Goal: Task Accomplishment & Management: Manage account settings

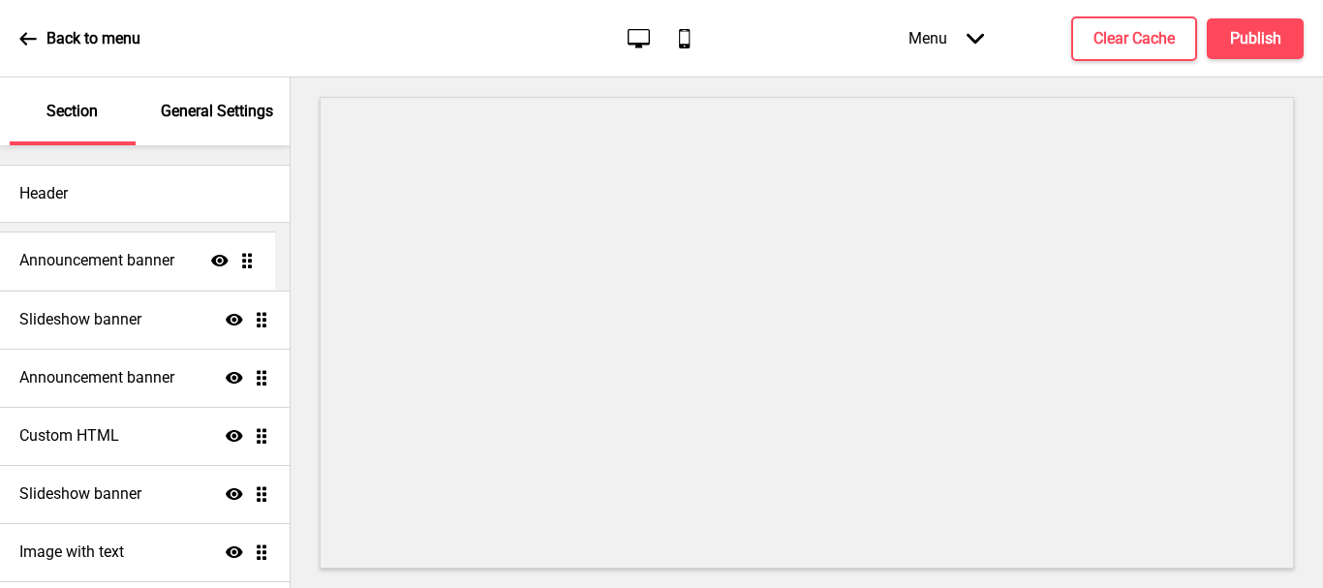
click at [249, 260] on ul "Announcement banner Show Drag Slideshow banner Show Drag Announcement banner Sh…" at bounding box center [145, 464] width 290 height 465
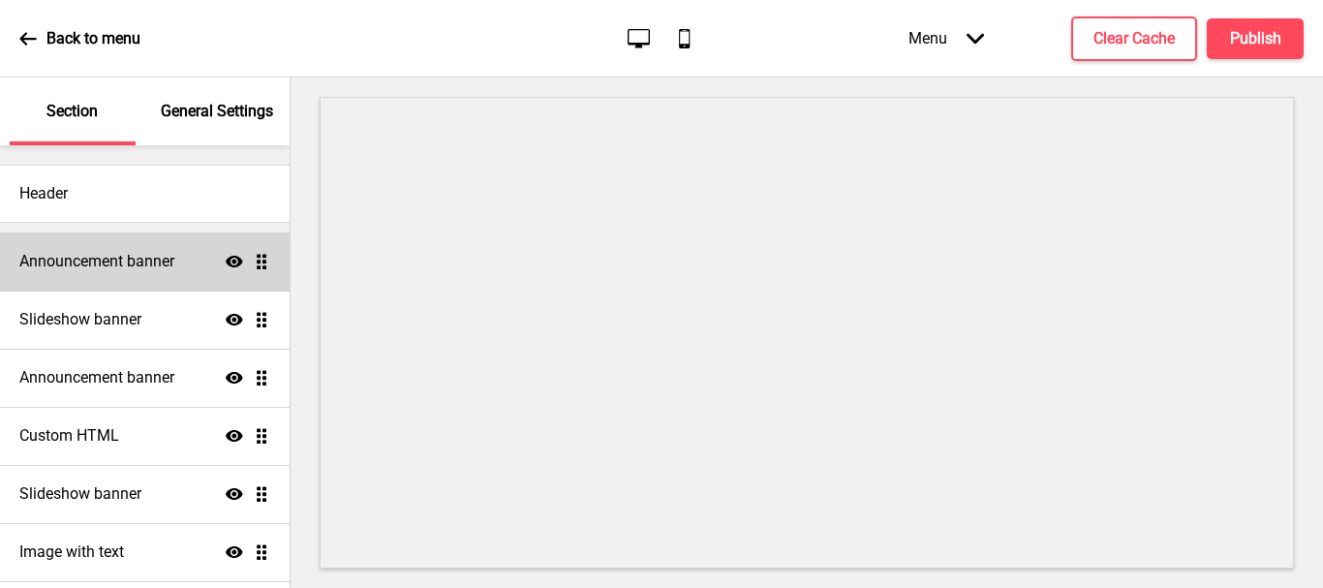
click at [174, 262] on h4 "Announcement banner" at bounding box center [96, 261] width 155 height 21
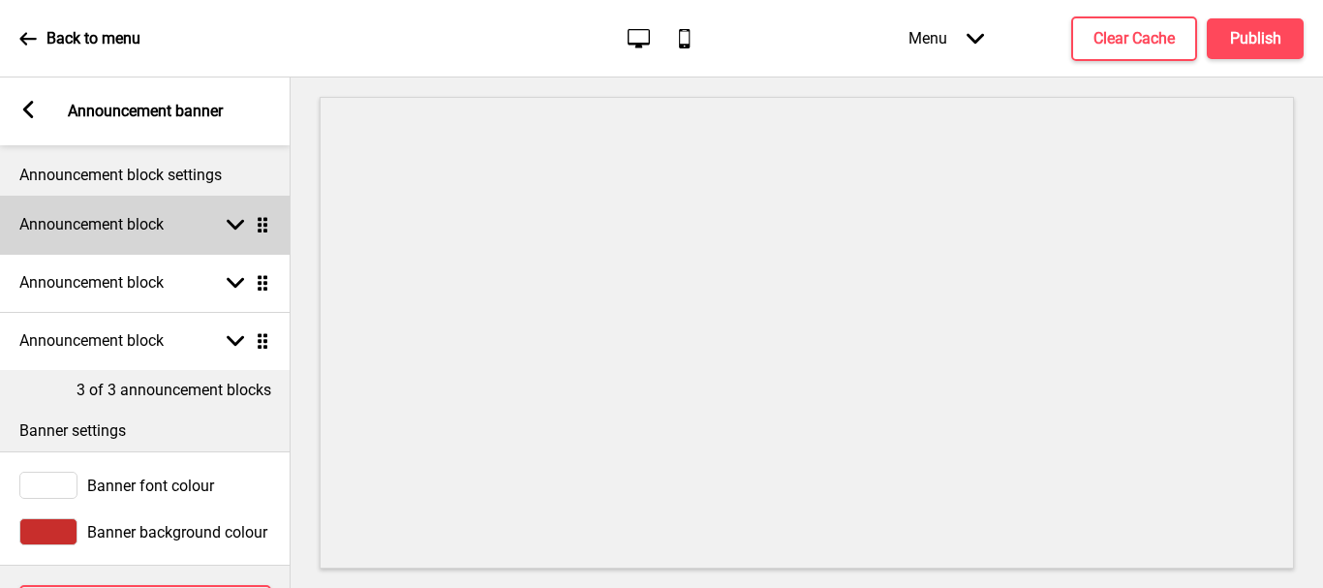
click at [240, 229] on rect at bounding box center [235, 224] width 17 height 17
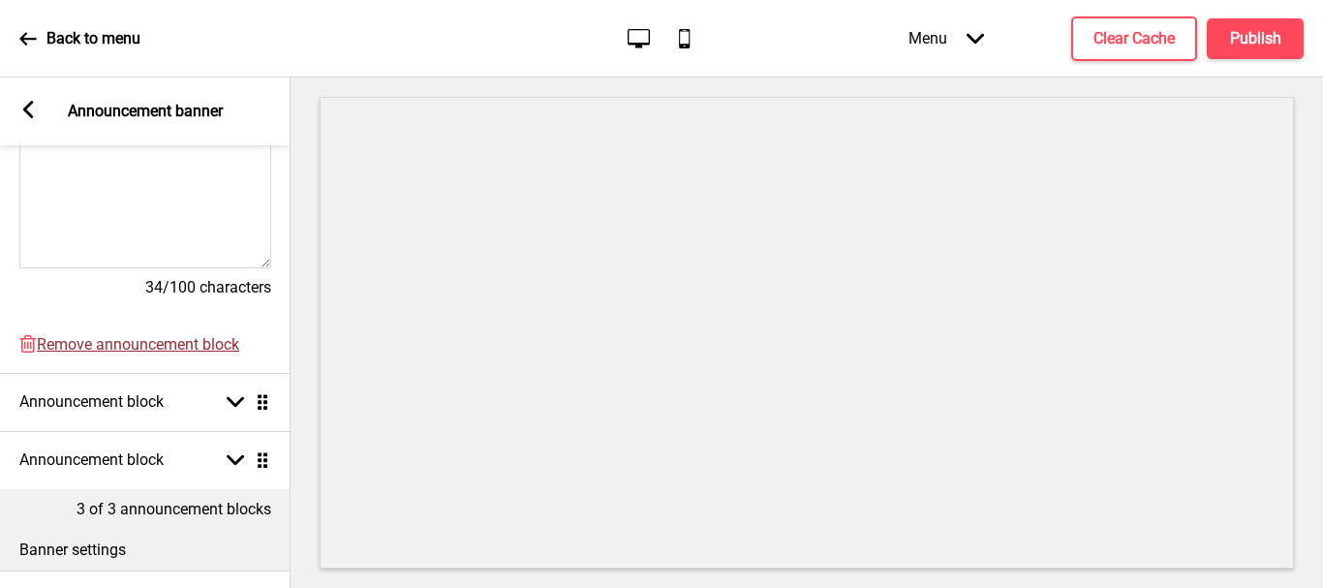
scroll to position [581, 0]
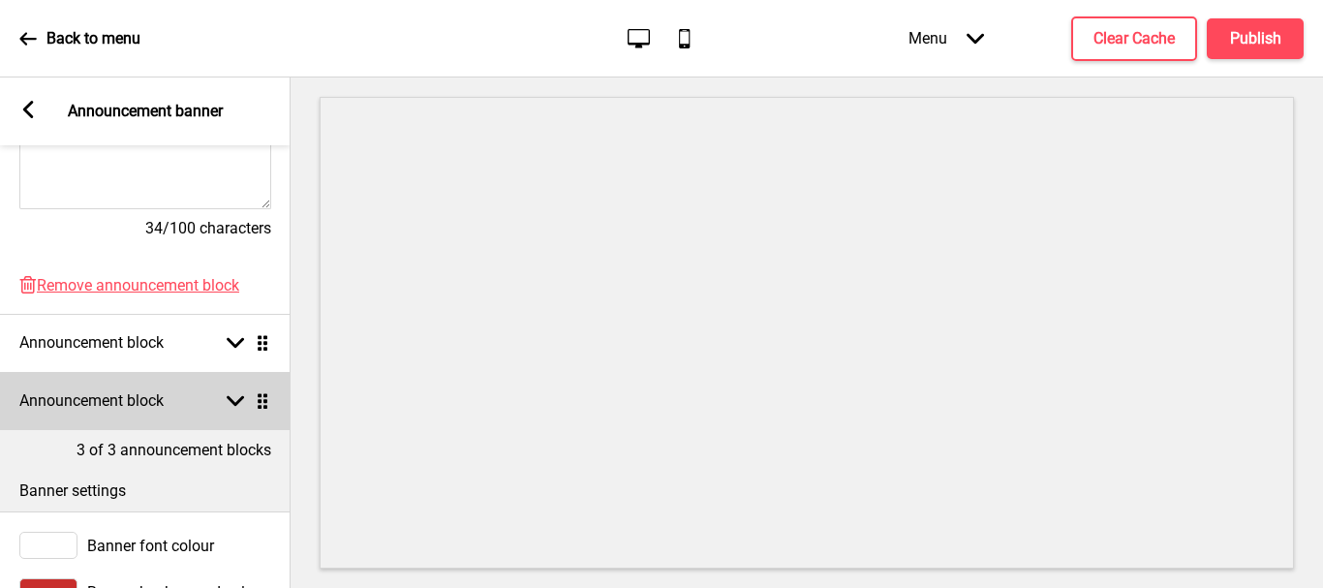
click at [235, 402] on rect at bounding box center [235, 400] width 17 height 17
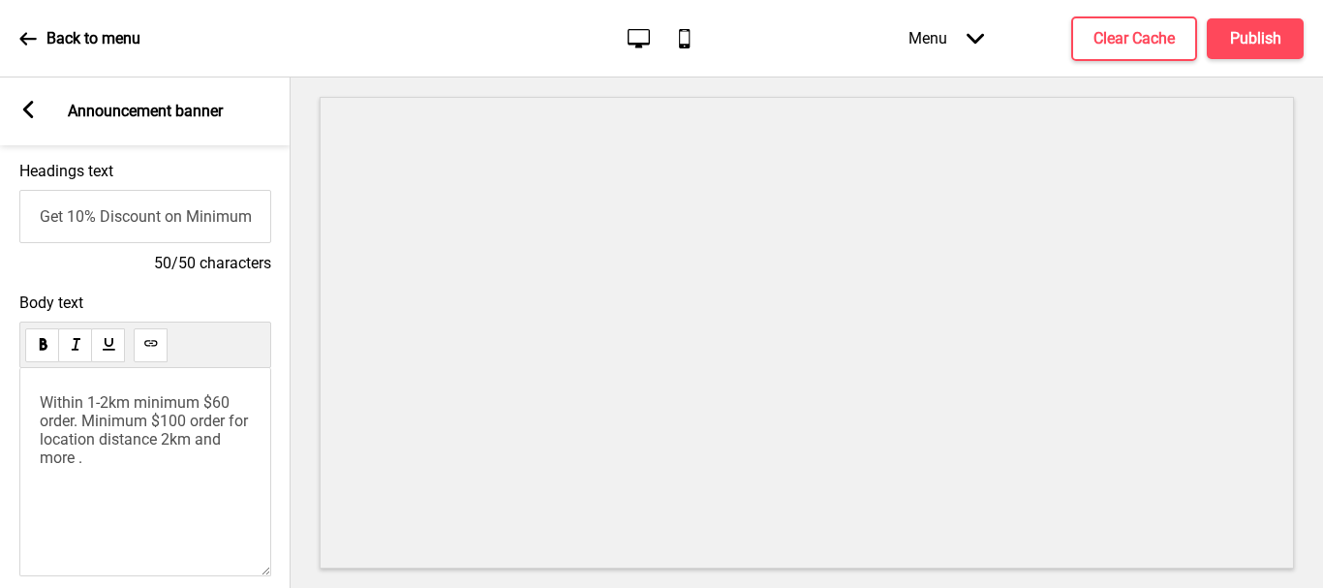
scroll to position [291, 0]
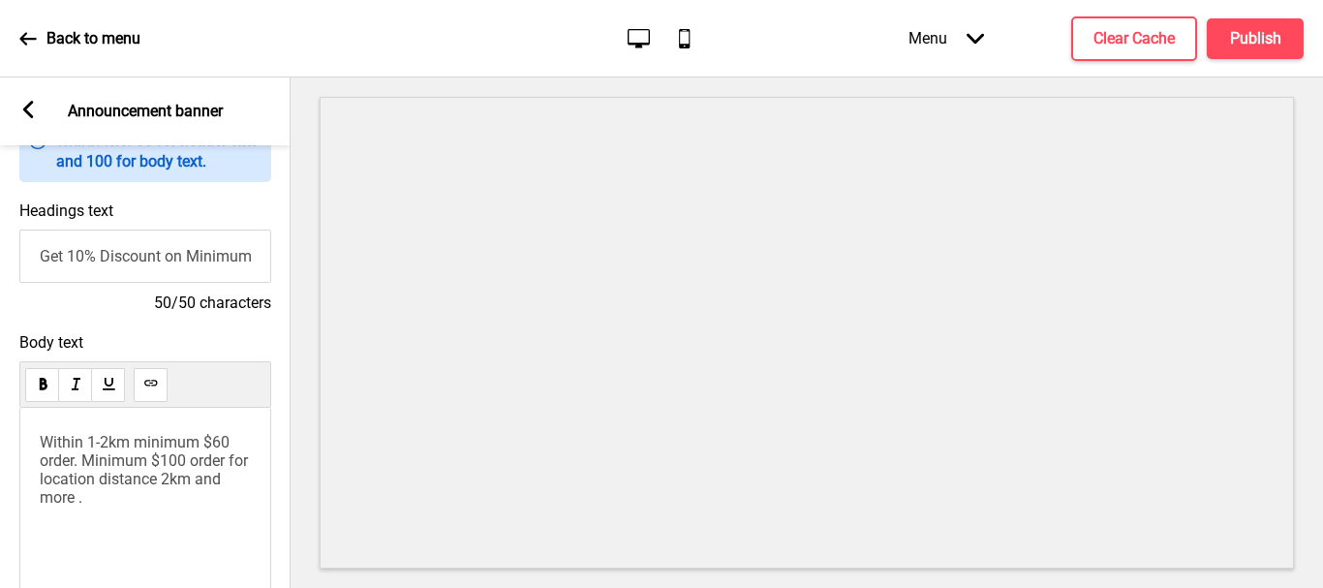
click at [29, 260] on input "Get 10% Discount on Minimum Order $100/- on Online" at bounding box center [145, 256] width 252 height 53
drag, startPoint x: 258, startPoint y: 260, endPoint x: 284, endPoint y: 273, distance: 29.0
click at [258, 261] on input "Get 10% Discount on Minimum Order $100/- on Online" at bounding box center [145, 256] width 252 height 53
click at [228, 266] on input "Get 10% Discount on Minimum Order $100/- on Online" at bounding box center [145, 256] width 252 height 53
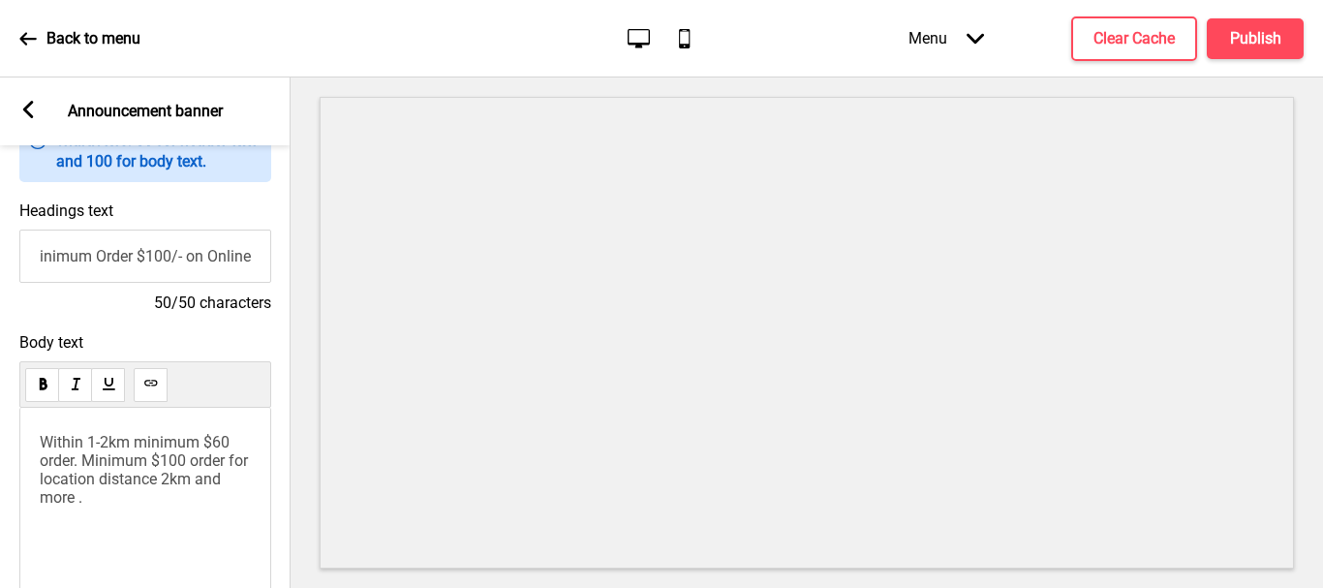
click at [166, 256] on input "Get 10% Discount on Minimum Order $100/- on Online" at bounding box center [145, 256] width 252 height 53
click at [250, 260] on input "Get 10% Discount on Minimum Order $60/- on Online" at bounding box center [145, 256] width 252 height 53
click at [194, 257] on input "Get 10% Discount on Minimum Order $60/- on Online ( Apply Code : [DATE] )" at bounding box center [145, 256] width 252 height 53
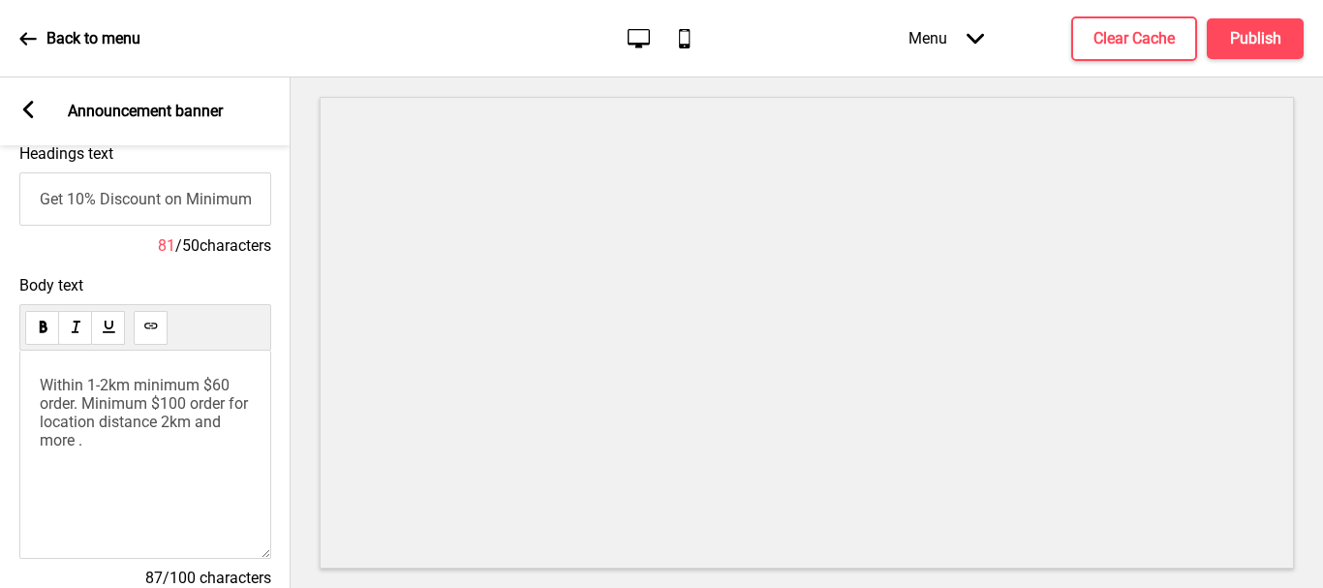
scroll to position [387, 0]
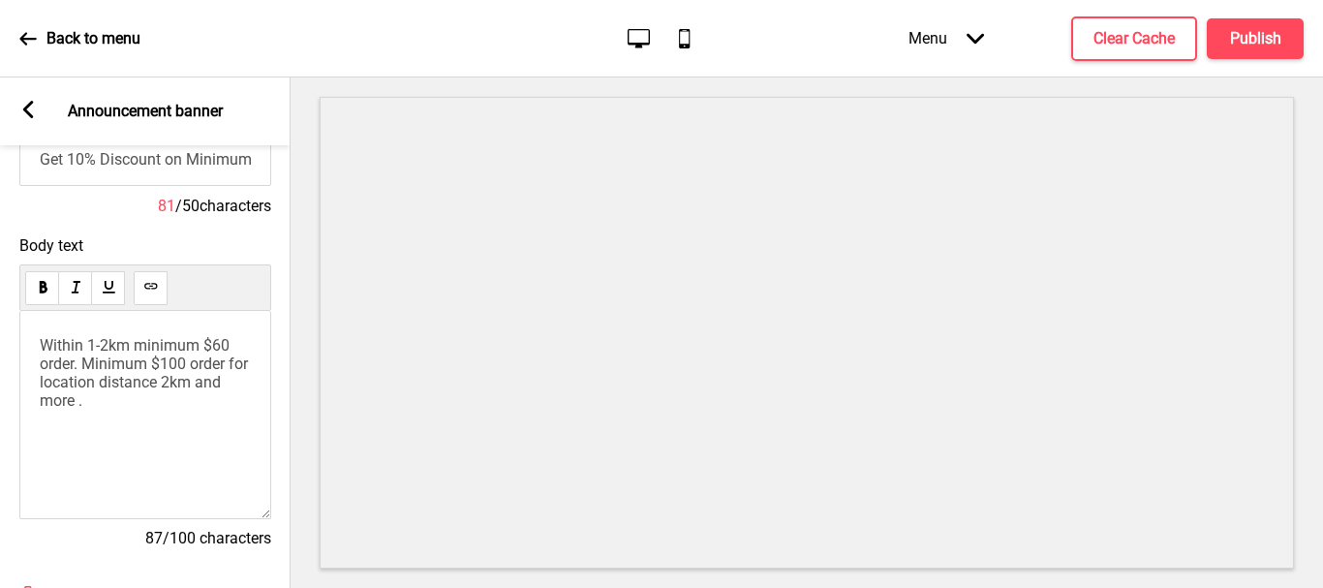
drag, startPoint x: 53, startPoint y: 390, endPoint x: 97, endPoint y: 450, distance: 74.2
click at [97, 448] on div "Within 1-2km minimum $60 order. Minimum $100 order for location distance 2km an…" at bounding box center [145, 415] width 252 height 208
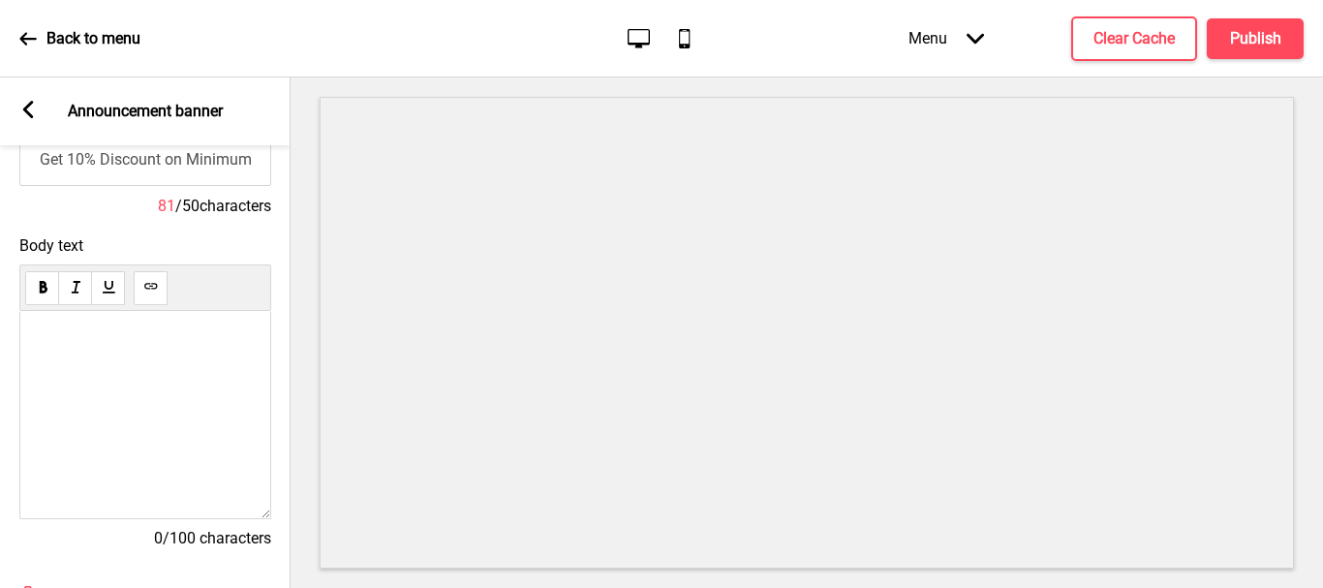
scroll to position [291, 0]
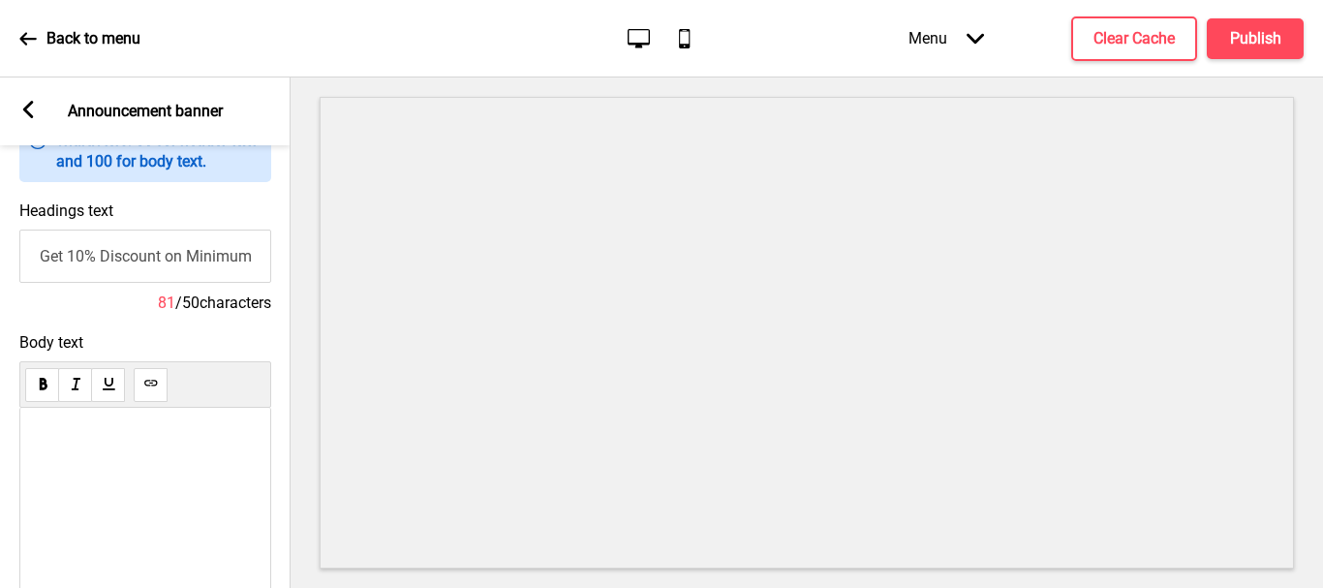
drag, startPoint x: 159, startPoint y: 259, endPoint x: 17, endPoint y: 253, distance: 141.5
click at [17, 253] on div "Headings text Get 10% Discount on Minimum Order $60/- & Above on Online ( Apply…" at bounding box center [145, 258] width 291 height 132
click at [144, 389] on use at bounding box center [150, 383] width 15 height 15
drag, startPoint x: 232, startPoint y: 258, endPoint x: 303, endPoint y: 279, distance: 73.8
click at [244, 266] on input "Get 10% Discount on Minimum Order $60/- & Above on Online ( Apply Code : [DATE]…" at bounding box center [145, 256] width 252 height 53
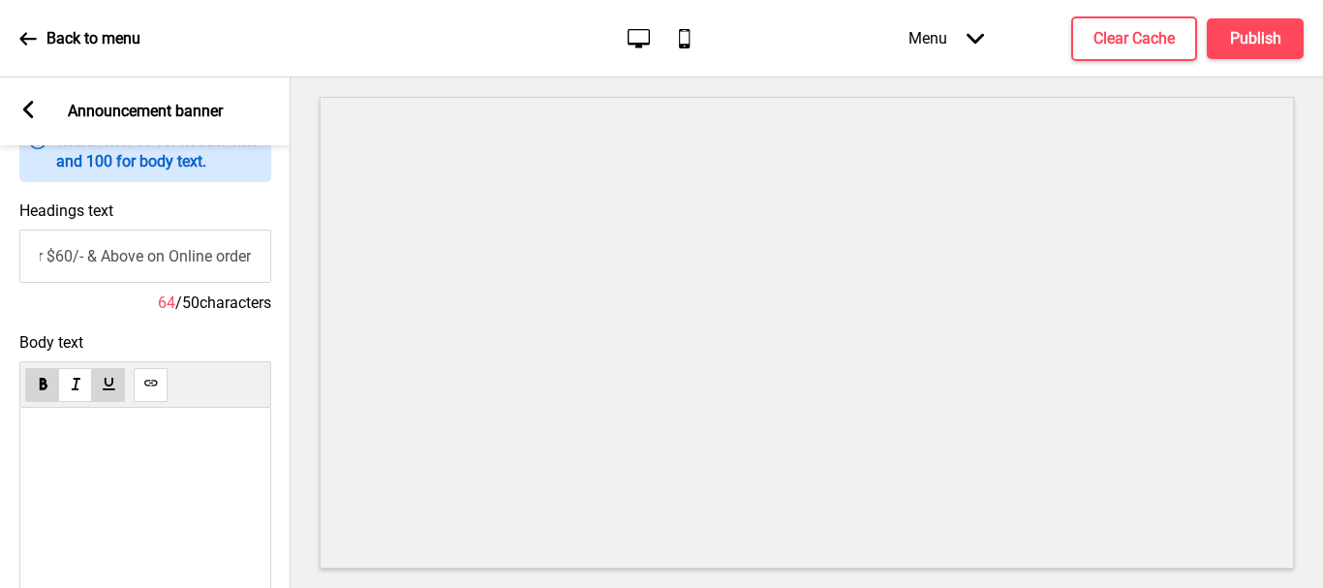
scroll to position [0, 270]
type input "Get 10% Discount on Minimum Order $60/- & Above on Online order"
drag, startPoint x: 37, startPoint y: 442, endPoint x: 191, endPoint y: 446, distance: 154.0
click at [184, 452] on div "( Apply Code : [DATE] )" at bounding box center [145, 512] width 252 height 208
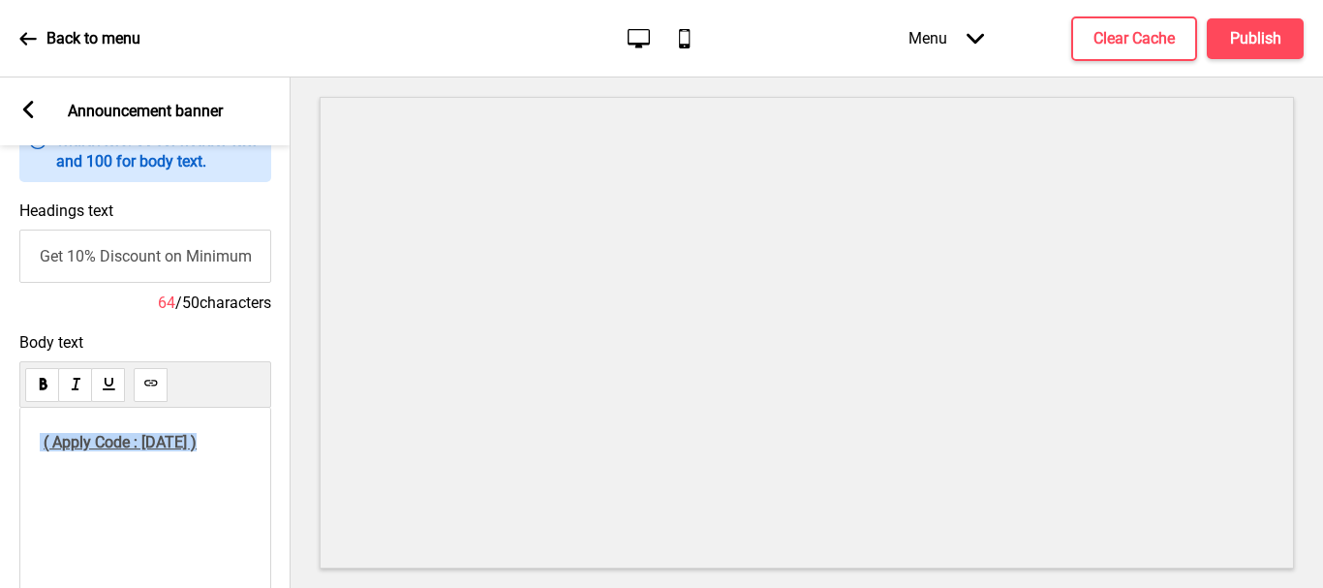
drag, startPoint x: 218, startPoint y: 445, endPoint x: 14, endPoint y: 432, distance: 204.8
click at [25, 450] on div "( Apply Code : [DATE] )" at bounding box center [145, 512] width 252 height 208
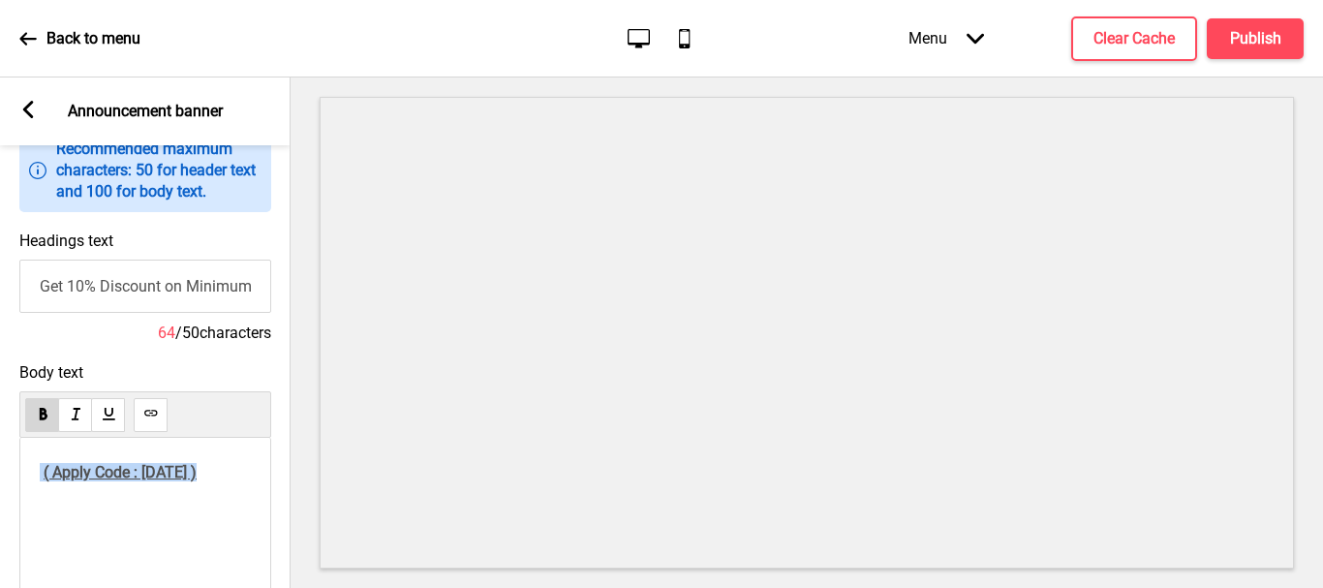
scroll to position [291, 0]
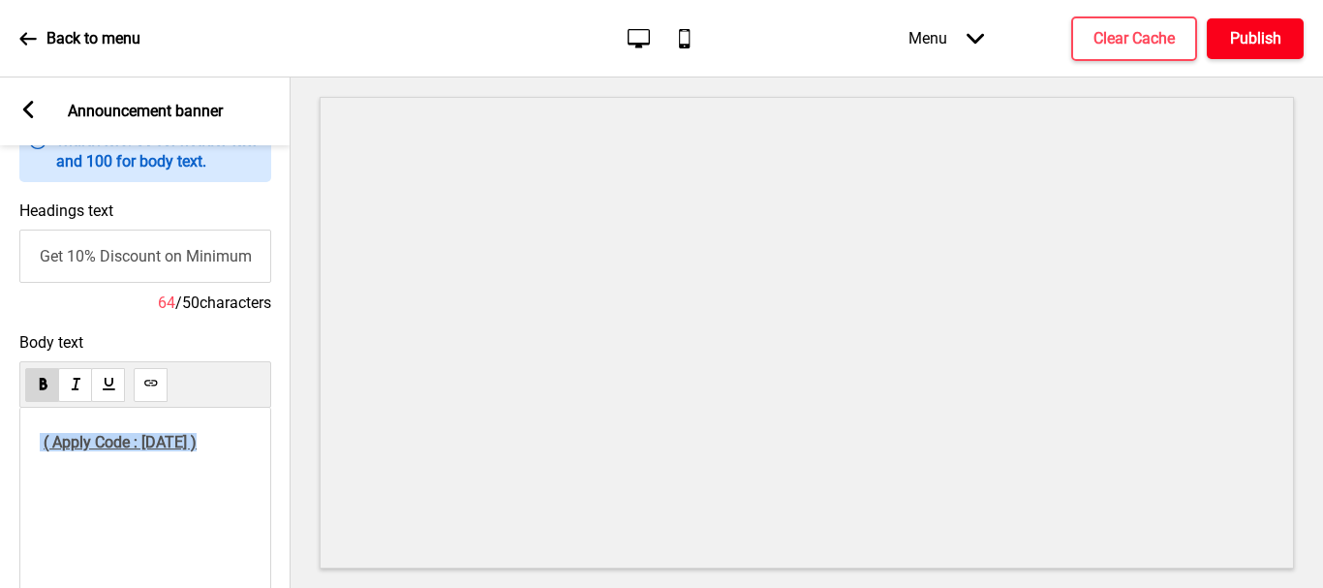
click at [1281, 42] on button "Publish" at bounding box center [1255, 38] width 97 height 41
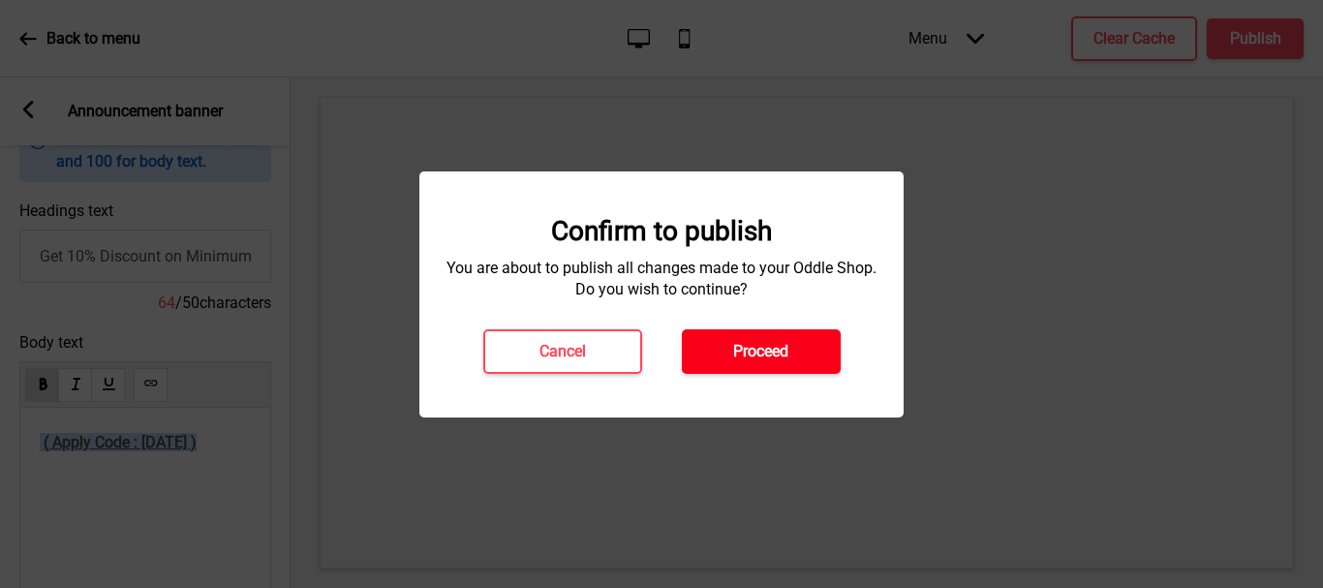
click at [795, 356] on button "Proceed" at bounding box center [761, 351] width 159 height 45
